Goal: Task Accomplishment & Management: Complete application form

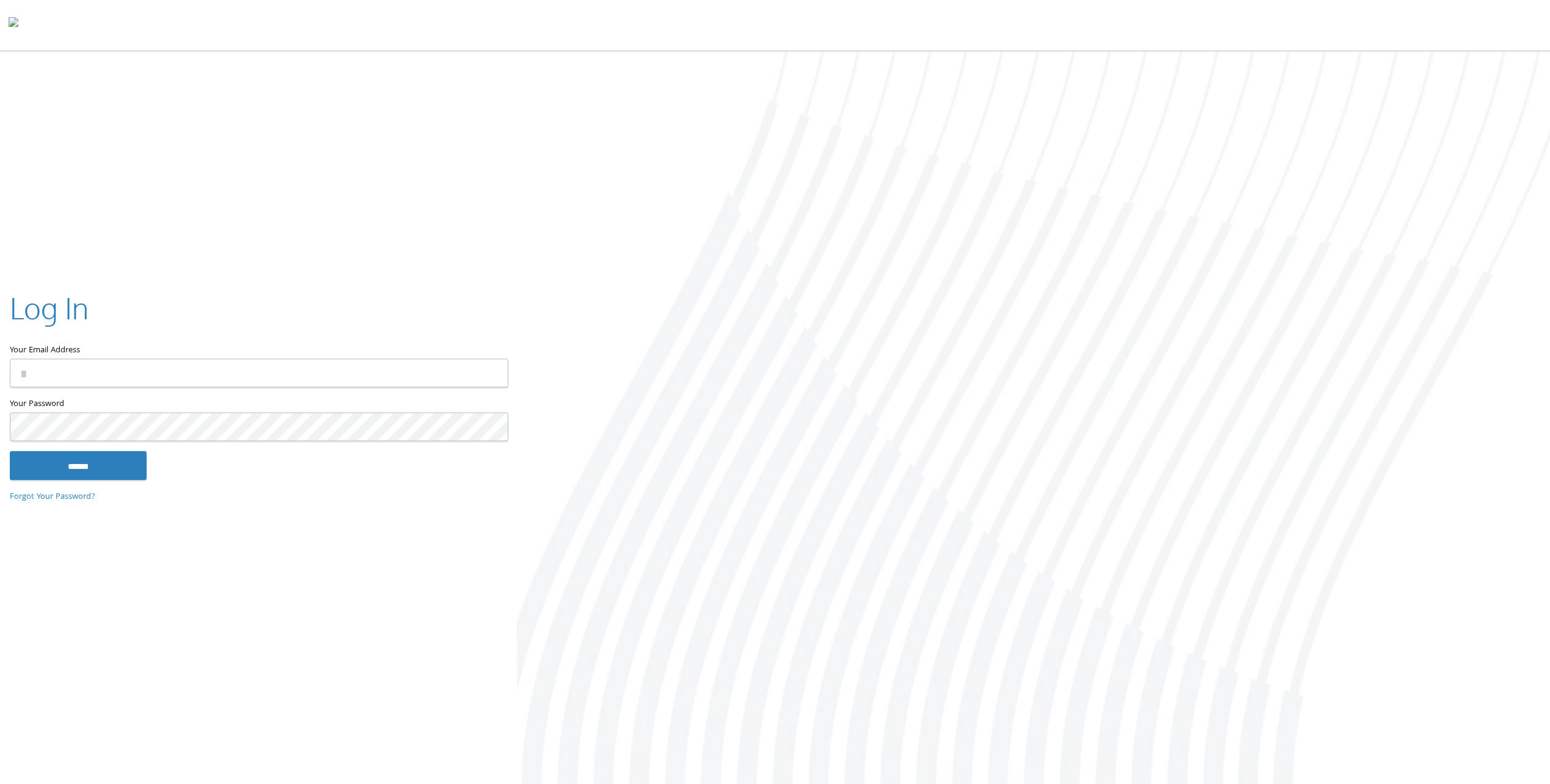
type input "**********"
click at [856, 433] on div at bounding box center [1033, 418] width 1033 height 735
type input "**********"
